Goal: Complete application form

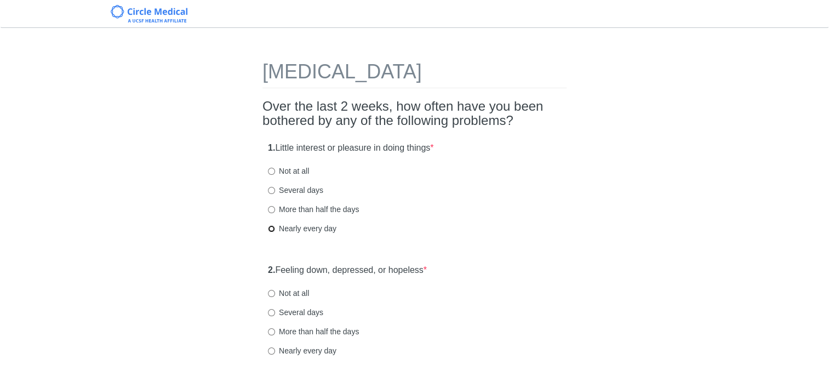
click at [273, 226] on input "Nearly every day" at bounding box center [271, 228] width 7 height 7
radio input "true"
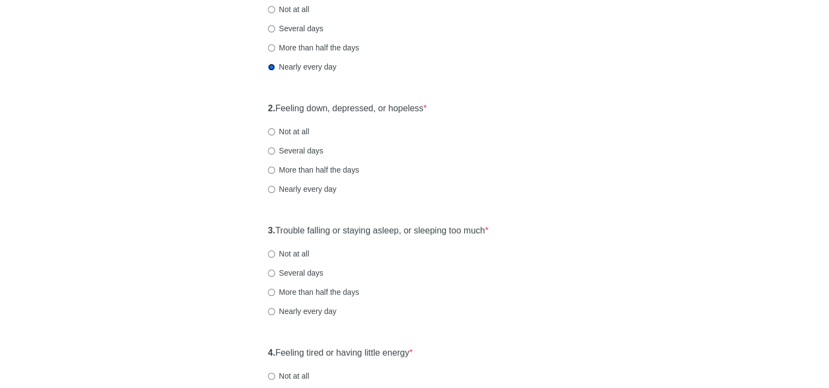
scroll to position [164, 0]
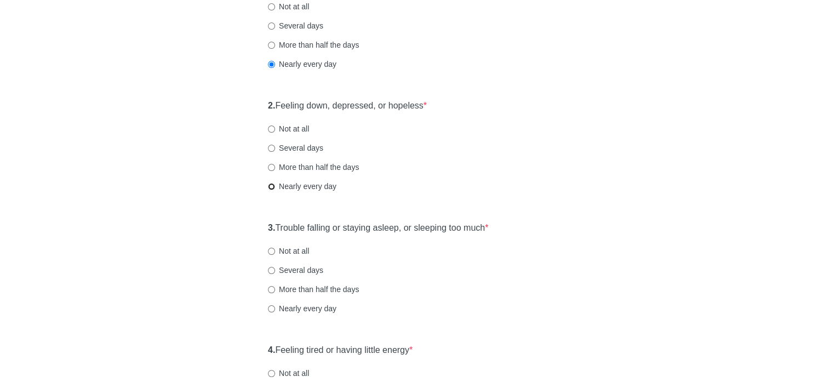
click at [271, 186] on input "Nearly every day" at bounding box center [271, 186] width 7 height 7
radio input "true"
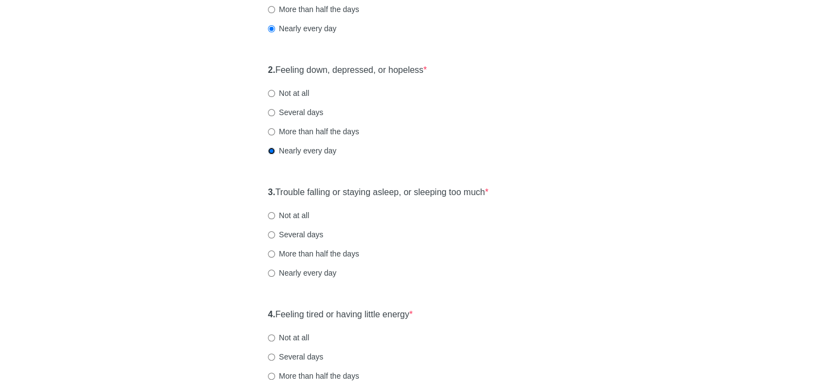
scroll to position [219, 0]
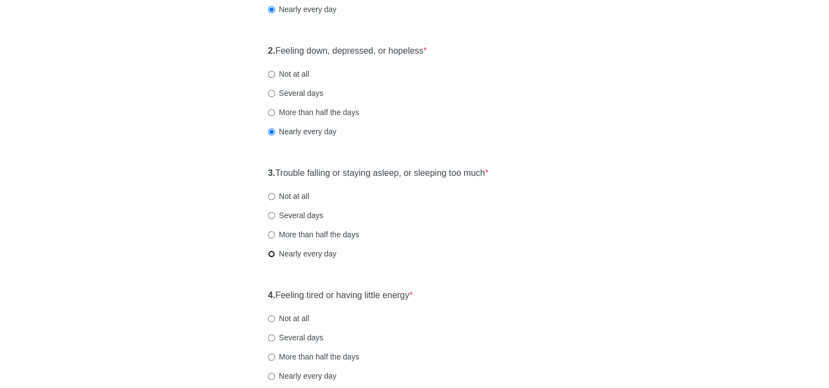
click at [271, 252] on input "Nearly every day" at bounding box center [271, 253] width 7 height 7
radio input "true"
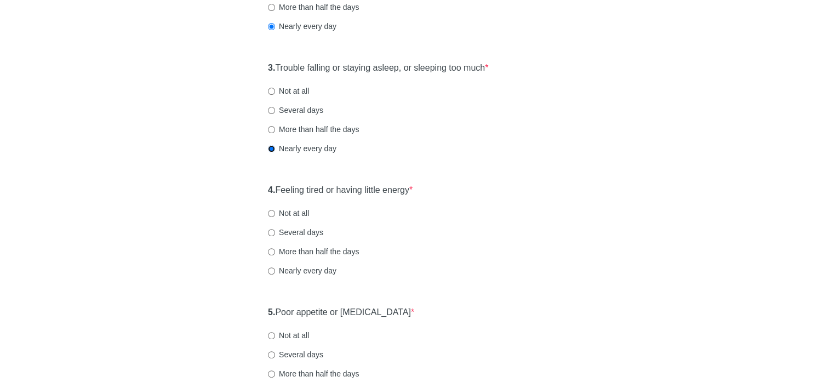
scroll to position [329, 0]
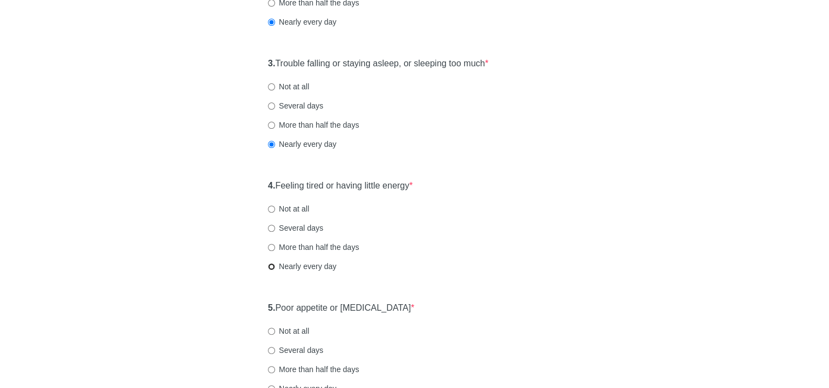
click at [270, 265] on input "Nearly every day" at bounding box center [271, 266] width 7 height 7
radio input "true"
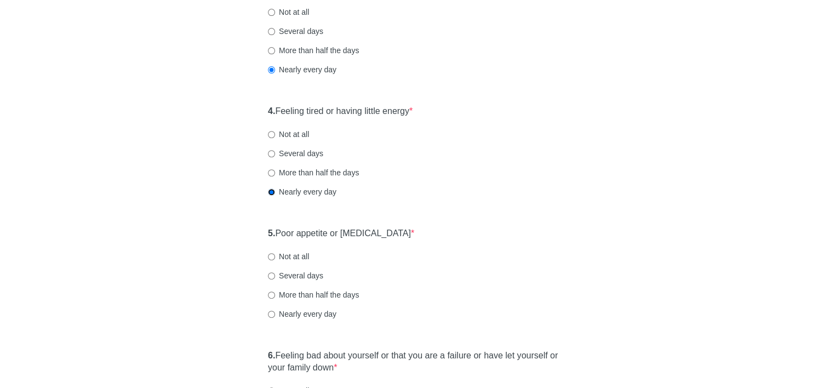
scroll to position [438, 0]
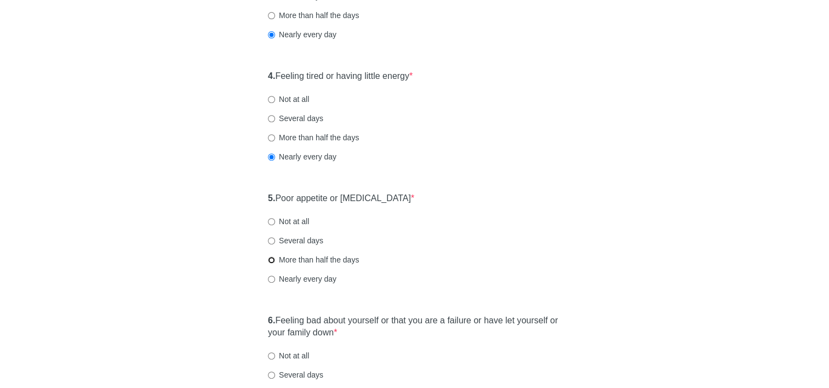
click at [270, 261] on input "More than half the days" at bounding box center [271, 259] width 7 height 7
radio input "true"
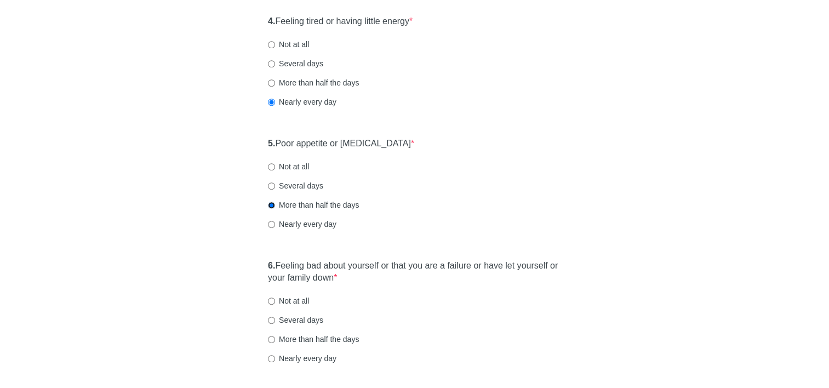
scroll to position [548, 0]
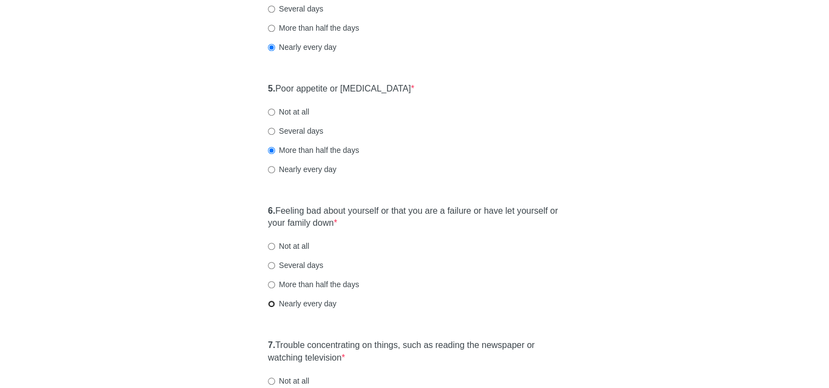
click at [274, 303] on input "Nearly every day" at bounding box center [271, 303] width 7 height 7
radio input "true"
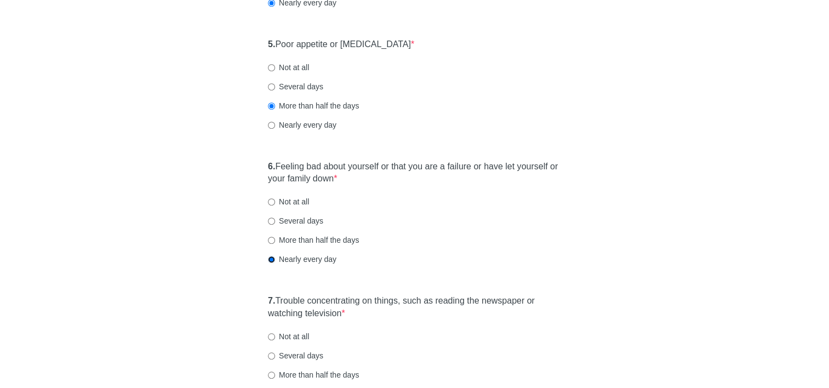
scroll to position [658, 0]
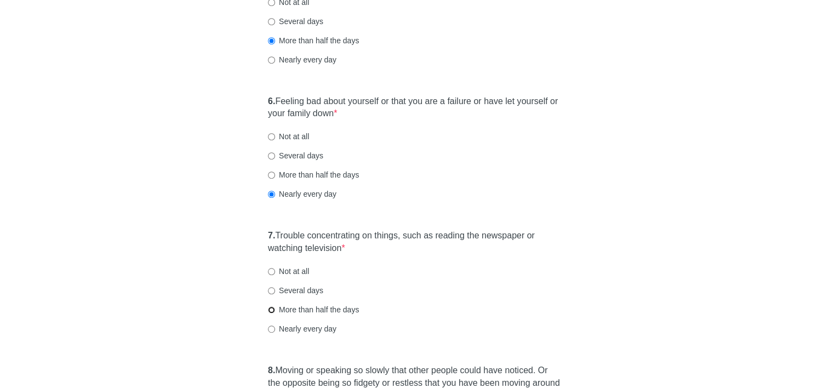
click at [274, 310] on input "More than half the days" at bounding box center [271, 309] width 7 height 7
radio input "true"
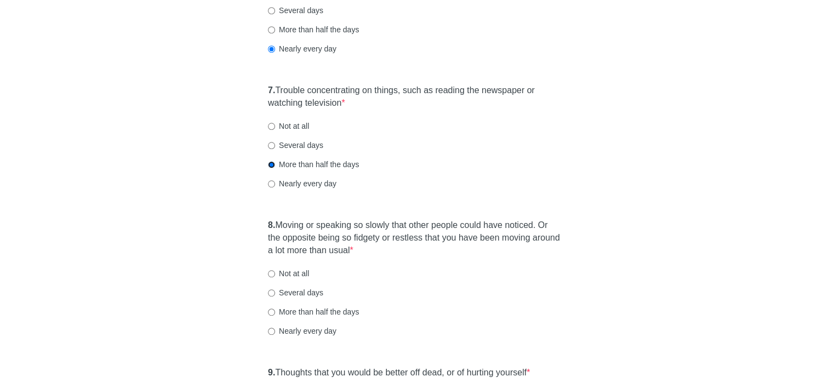
scroll to position [822, 0]
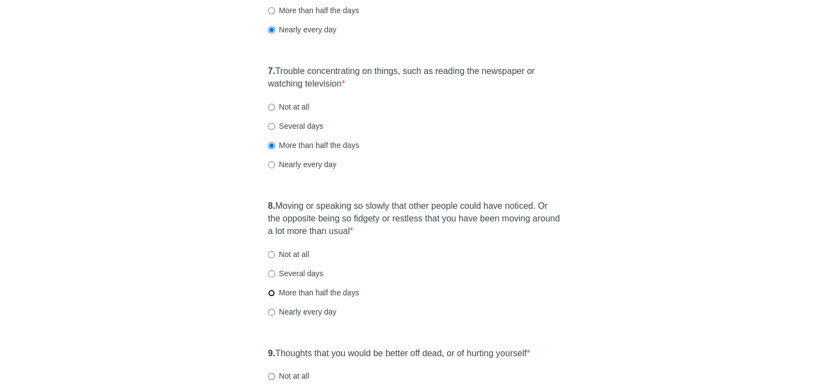
click at [274, 290] on input "More than half the days" at bounding box center [271, 292] width 7 height 7
radio input "true"
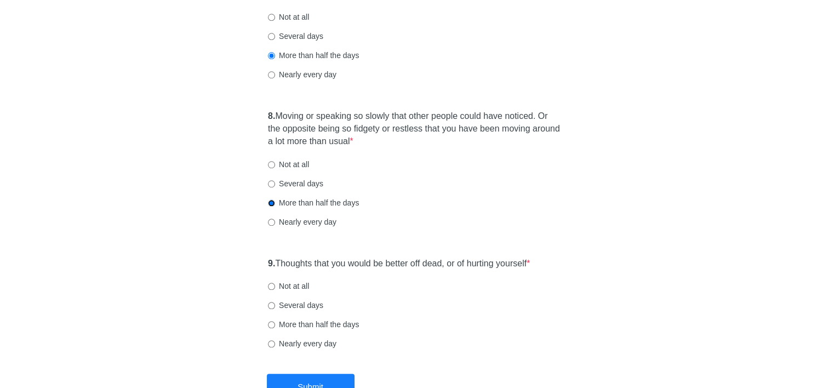
scroll to position [932, 0]
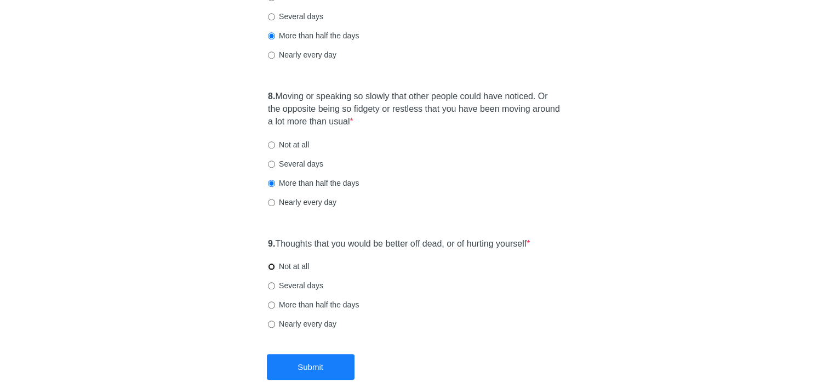
click at [270, 269] on input "Not at all" at bounding box center [271, 266] width 7 height 7
radio input "true"
click at [296, 367] on button "Submit" at bounding box center [311, 367] width 88 height 26
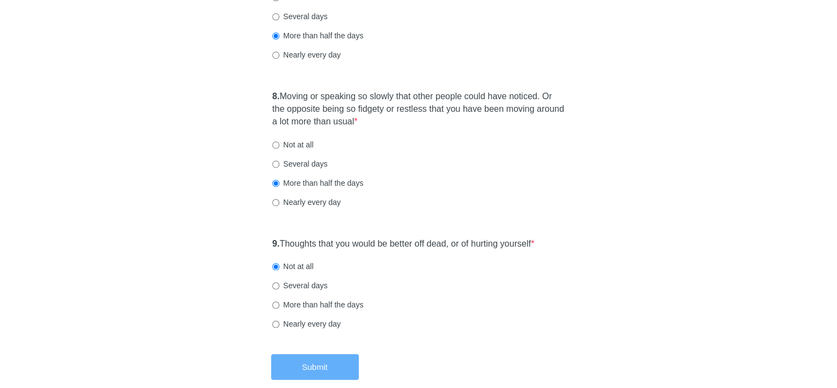
scroll to position [0, 0]
